Goal: Navigation & Orientation: Go to known website

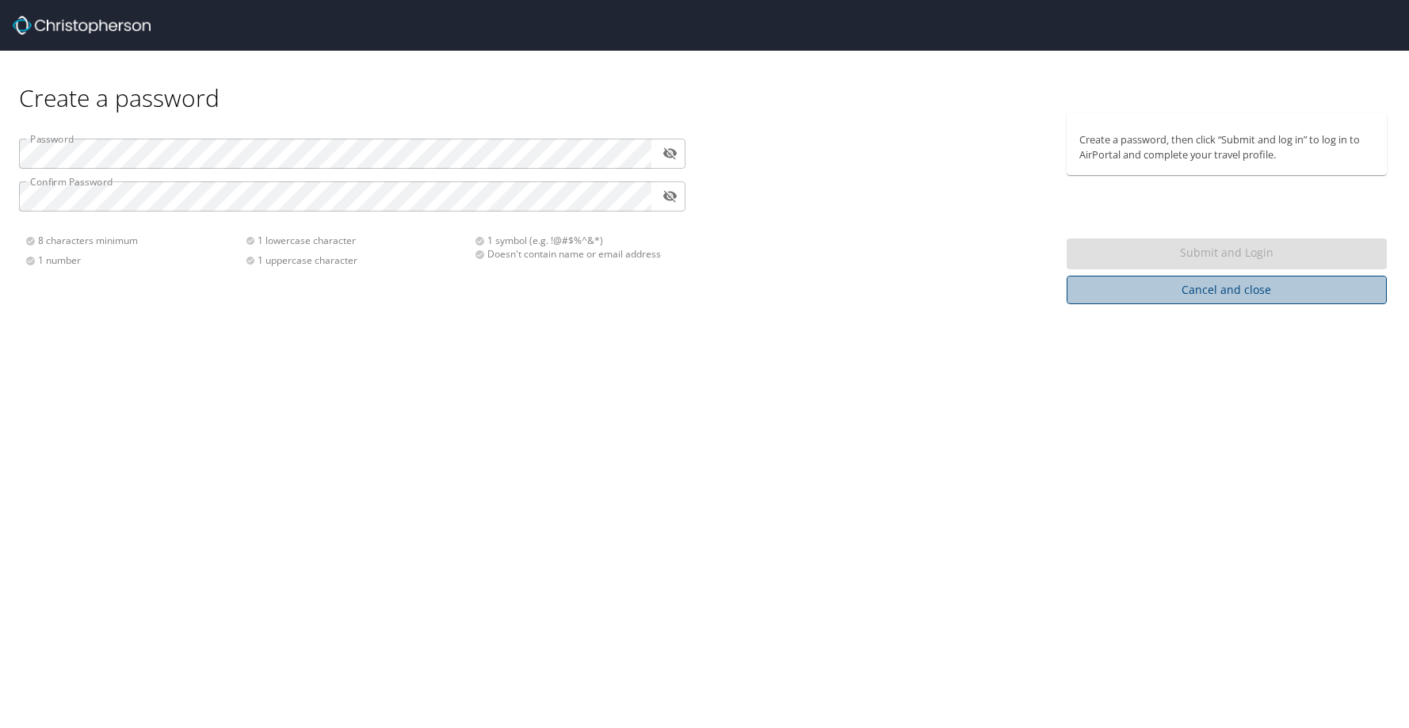
click at [1203, 288] on span "Cancel and close" at bounding box center [1227, 291] width 296 height 20
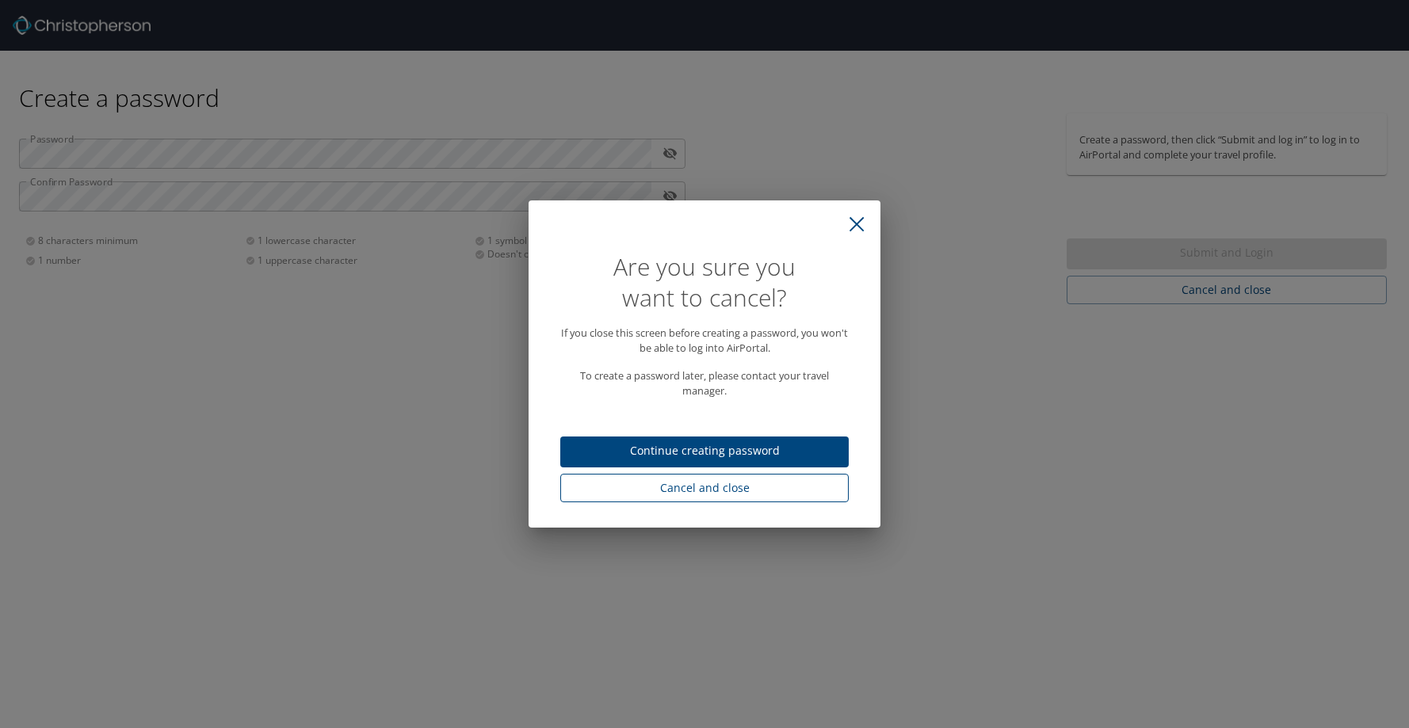
click at [706, 500] on button "Cancel and close" at bounding box center [704, 488] width 288 height 29
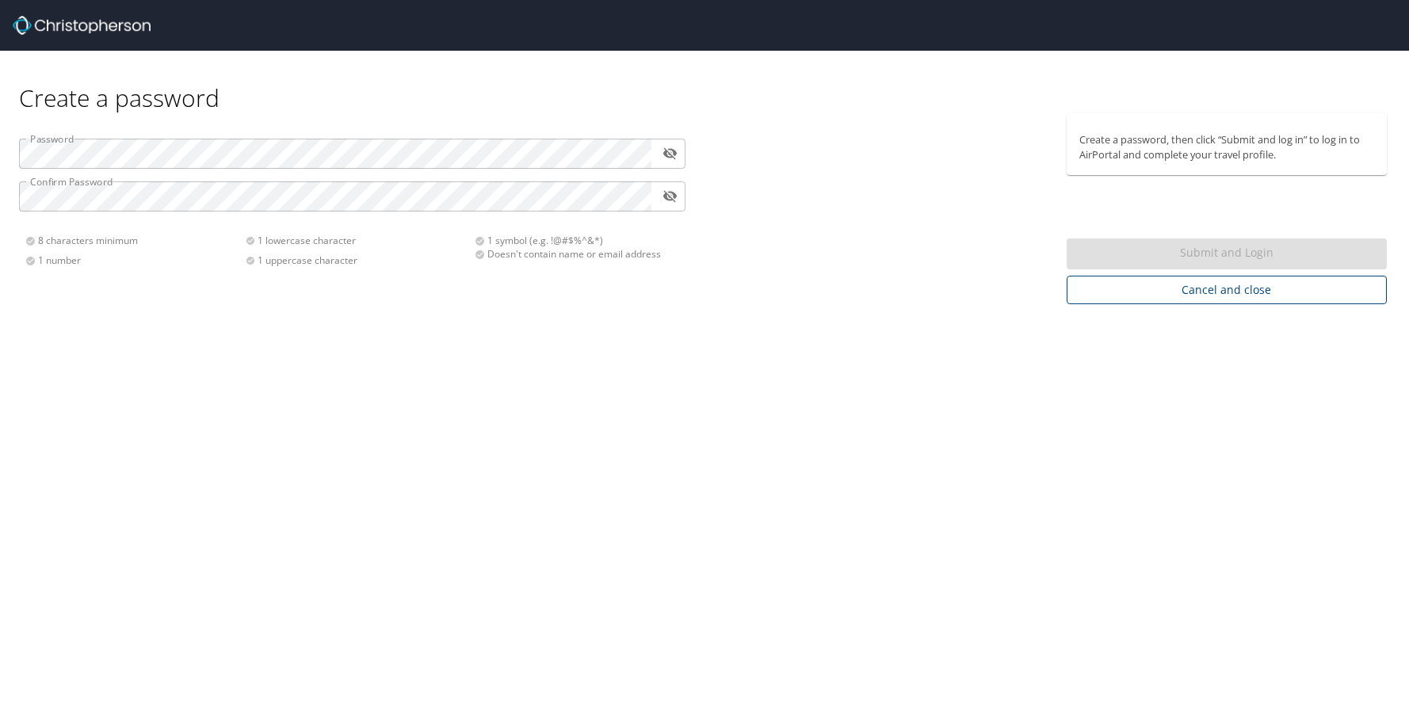
click at [1217, 295] on span "Cancel and close" at bounding box center [1227, 291] width 296 height 20
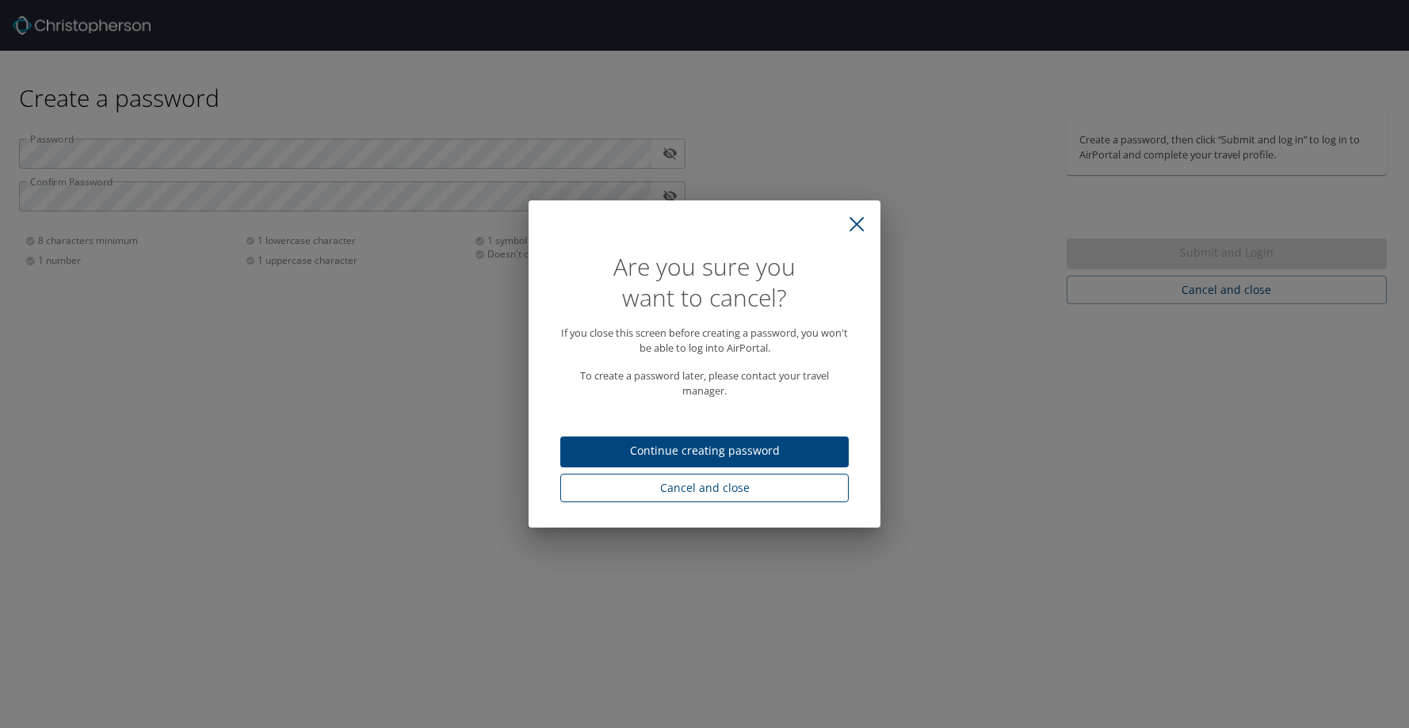
click at [739, 486] on span "Cancel and close" at bounding box center [704, 489] width 263 height 20
